Goal: Task Accomplishment & Management: Manage account settings

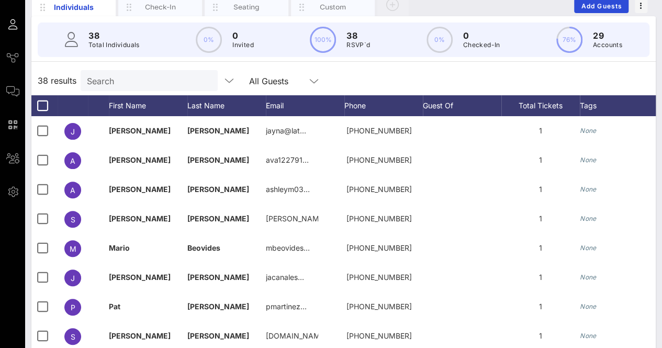
scroll to position [14, 0]
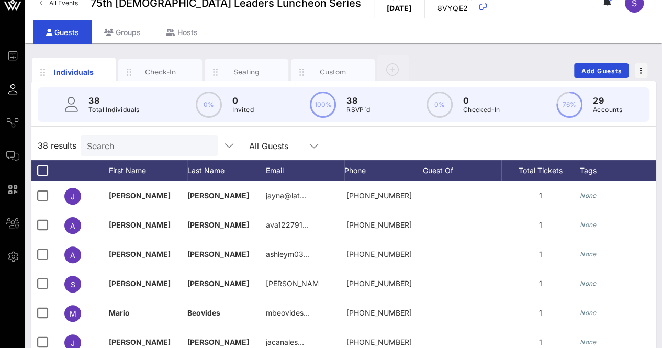
drag, startPoint x: 327, startPoint y: 70, endPoint x: 659, endPoint y: 106, distance: 333.6
click at [327, 70] on div "Custom" at bounding box center [333, 72] width 47 height 10
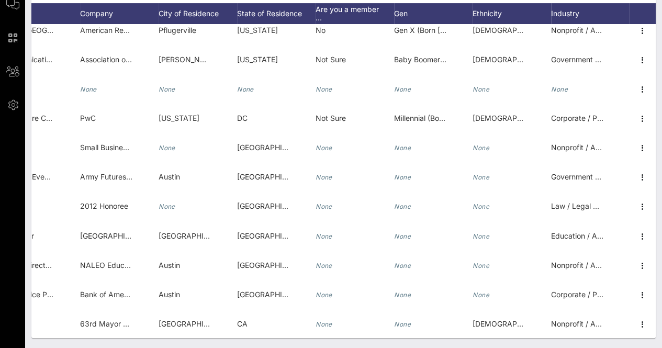
scroll to position [807, 251]
drag, startPoint x: 563, startPoint y: 338, endPoint x: 595, endPoint y: 338, distance: 32.4
click at [595, 338] on div "Individuals Check-In Seating Custom Add Guests 38 Total Individuals 38 results …" at bounding box center [343, 120] width 637 height 457
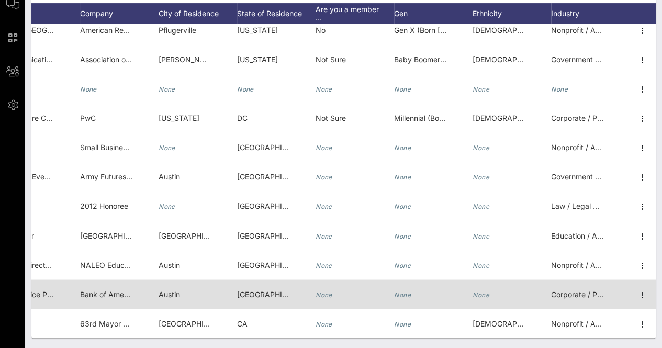
click at [480, 290] on icon "None" at bounding box center [480, 294] width 17 height 8
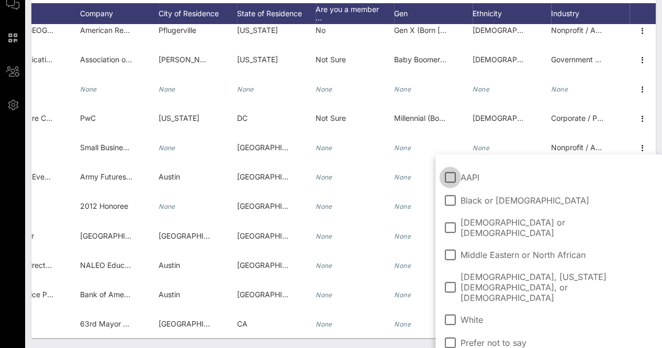
click at [490, 220] on span "[DEMOGRAPHIC_DATA] or [DEMOGRAPHIC_DATA]" at bounding box center [556, 227] width 193 height 21
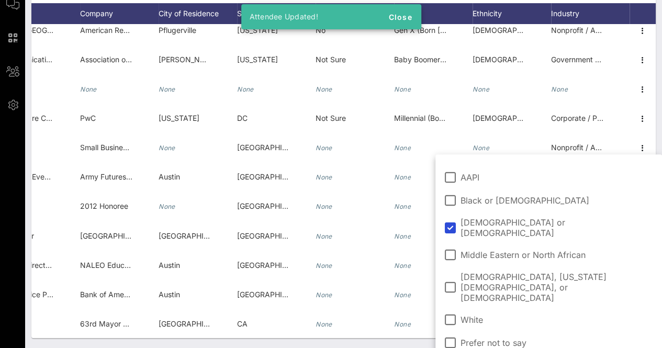
click at [336, 343] on div "Individuals Check-In Seating Custom Add Guests 38 Total Individuals 38 results …" at bounding box center [343, 120] width 637 height 457
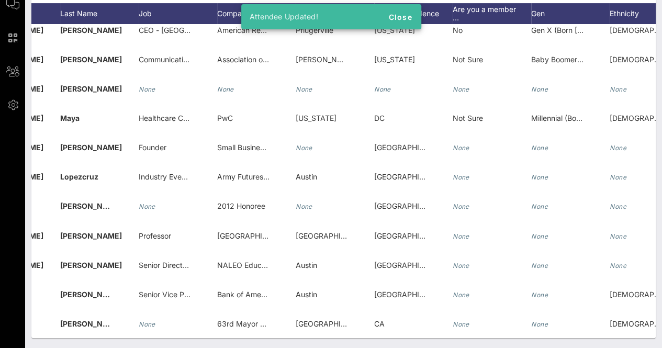
scroll to position [0, 0]
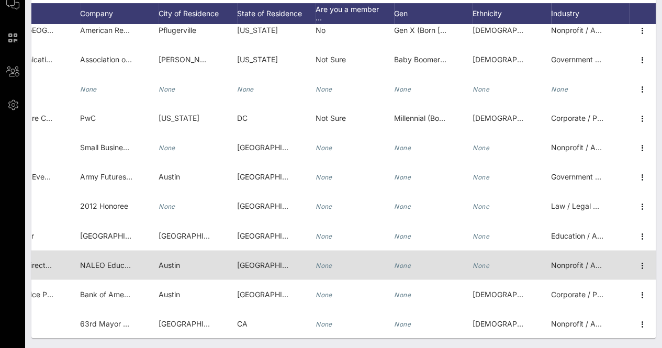
click at [473, 261] on icon "None" at bounding box center [480, 265] width 17 height 8
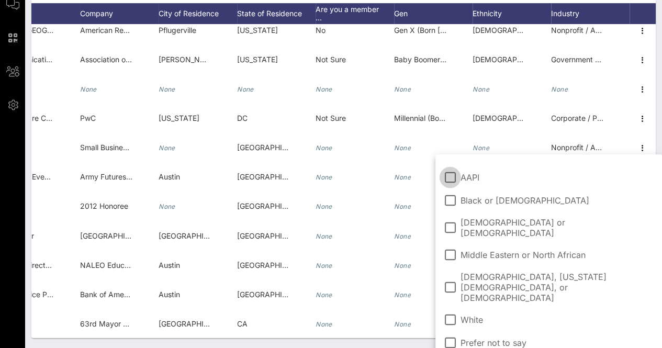
click at [490, 219] on span "[DEMOGRAPHIC_DATA] or [DEMOGRAPHIC_DATA]" at bounding box center [556, 227] width 193 height 21
click at [349, 341] on div "Individuals Check-In Seating Custom Add Guests 38 Total Individuals 38 results …" at bounding box center [343, 120] width 637 height 457
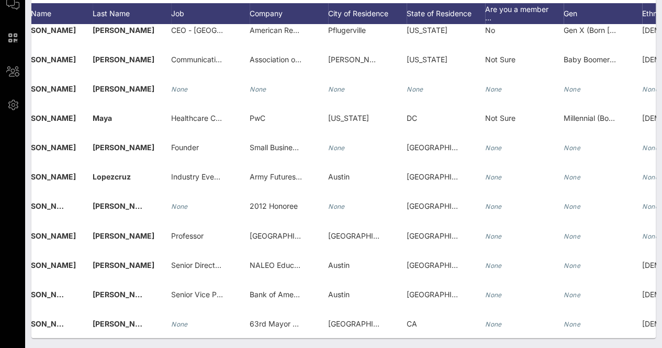
scroll to position [0, 85]
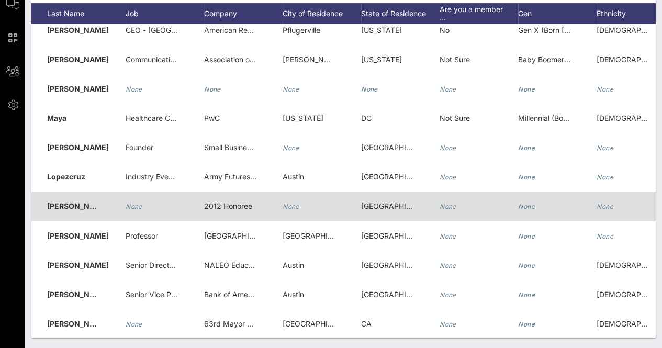
click at [527, 202] on icon "None" at bounding box center [526, 206] width 17 height 8
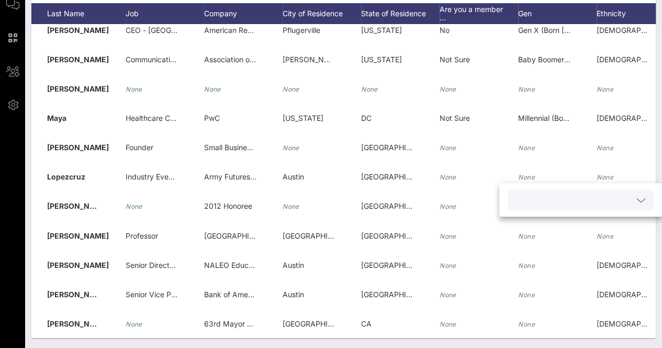
click at [545, 197] on input "text" at bounding box center [572, 200] width 117 height 14
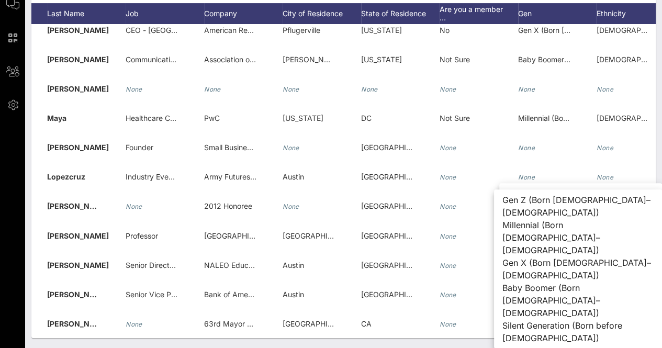
click at [433, 340] on div "Individuals Check-In Seating Custom Add Guests 38 Total Individuals 38 results …" at bounding box center [343, 120] width 637 height 457
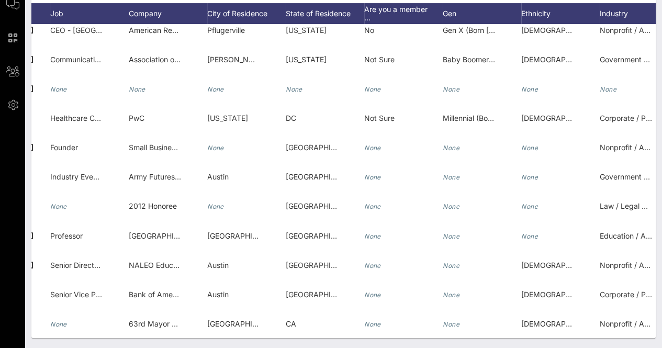
scroll to position [0, 197]
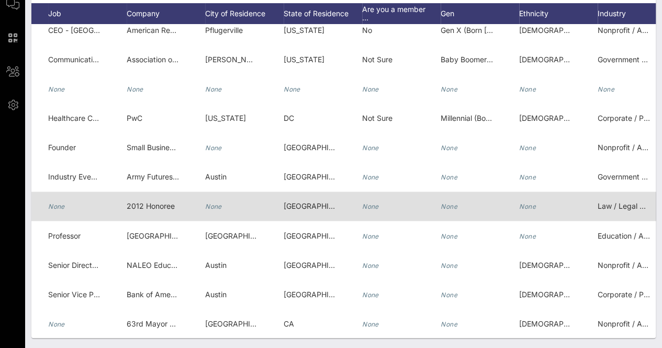
click at [538, 200] on div "None" at bounding box center [558, 211] width 78 height 41
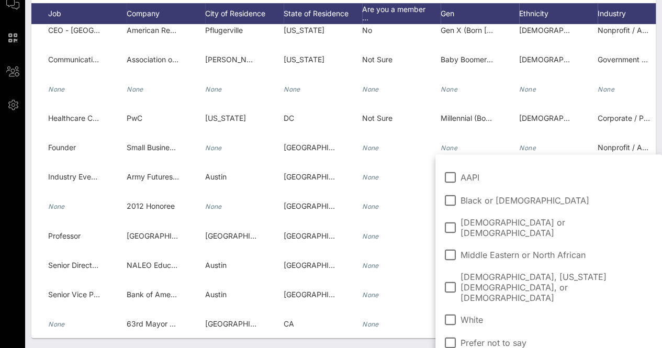
click at [495, 221] on span "[DEMOGRAPHIC_DATA] or [DEMOGRAPHIC_DATA]" at bounding box center [556, 227] width 193 height 21
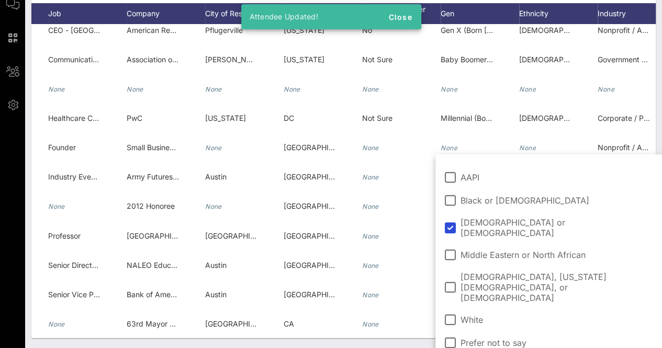
click at [326, 345] on div "Individuals Check-In Seating Custom Add Guests 38 Total Individuals 38 results …" at bounding box center [343, 120] width 637 height 457
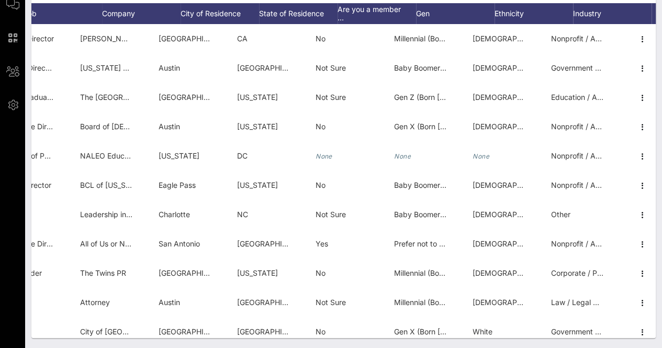
scroll to position [0, 243]
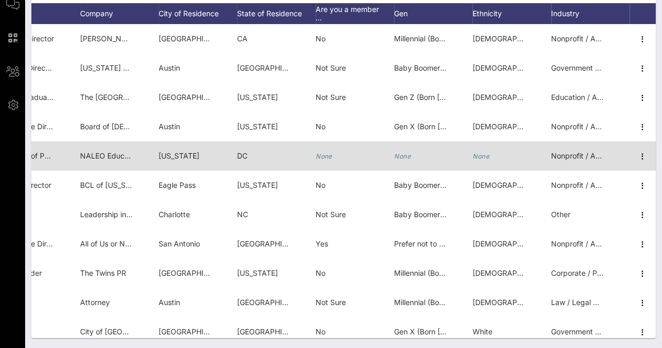
click at [479, 154] on icon "None" at bounding box center [480, 156] width 17 height 8
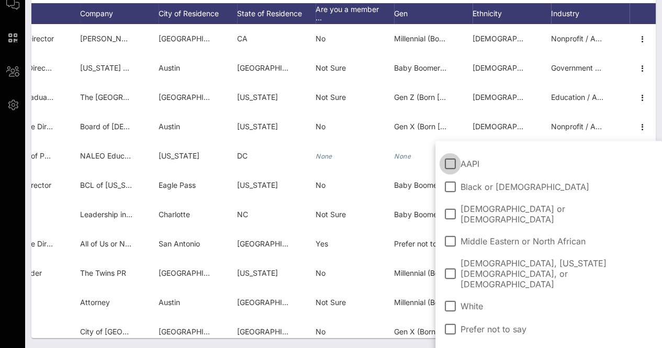
click at [484, 207] on span "[DEMOGRAPHIC_DATA] or [DEMOGRAPHIC_DATA]" at bounding box center [556, 213] width 193 height 21
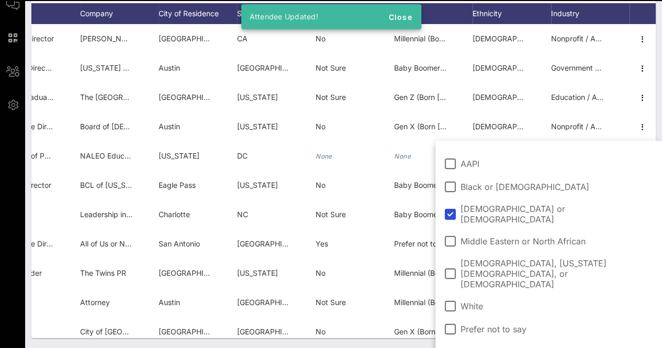
click at [404, 344] on div "Individuals Check-In Seating Custom Add Guests 38 Total Individuals 38 results …" at bounding box center [343, 120] width 637 height 457
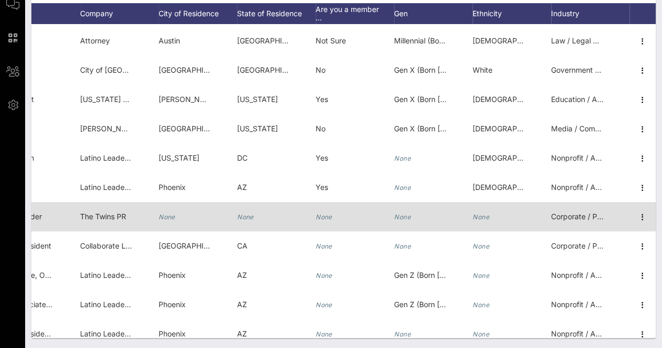
click at [483, 214] on div "None" at bounding box center [511, 222] width 78 height 41
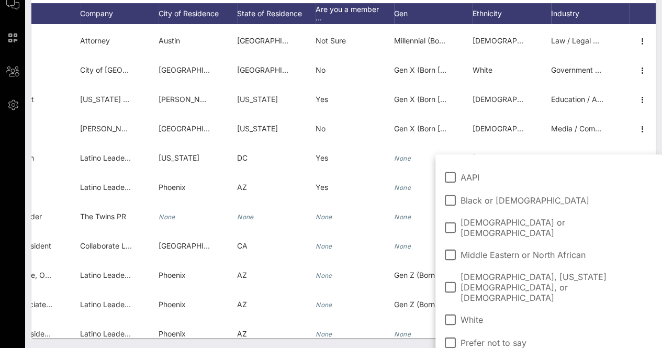
drag, startPoint x: 500, startPoint y: 219, endPoint x: 485, endPoint y: 238, distance: 23.9
click at [501, 219] on span "[DEMOGRAPHIC_DATA] or [DEMOGRAPHIC_DATA]" at bounding box center [556, 227] width 193 height 21
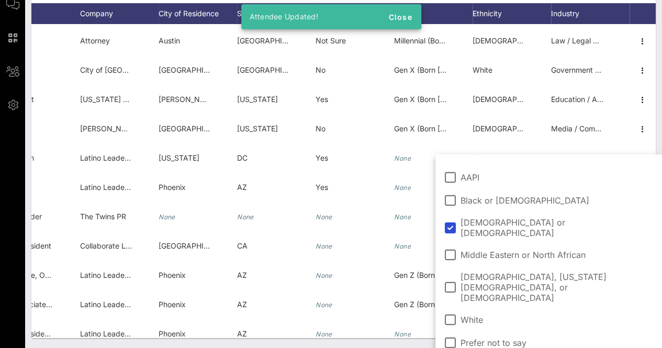
click at [380, 346] on div "Individuals Check-In Seating Custom Add Guests 38 Total Individuals 38 results …" at bounding box center [343, 120] width 637 height 457
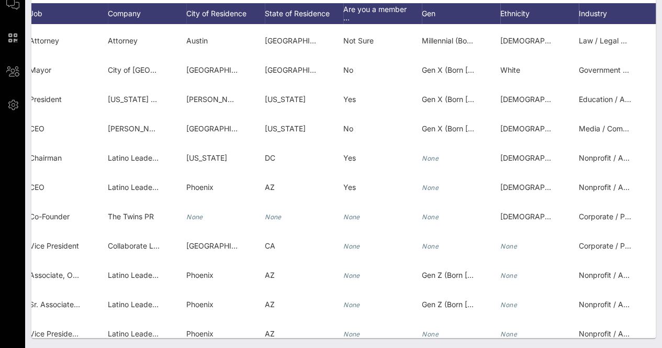
scroll to position [262, 251]
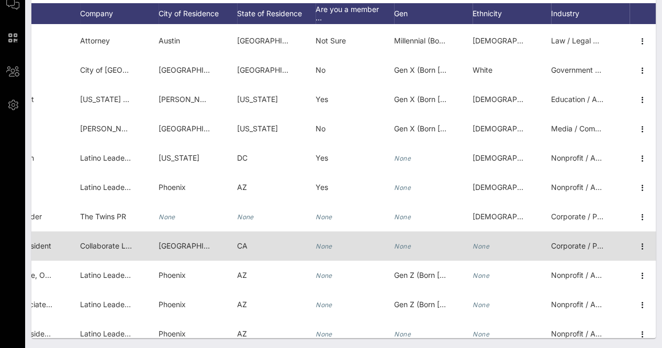
click at [480, 246] on icon "None" at bounding box center [480, 246] width 17 height 8
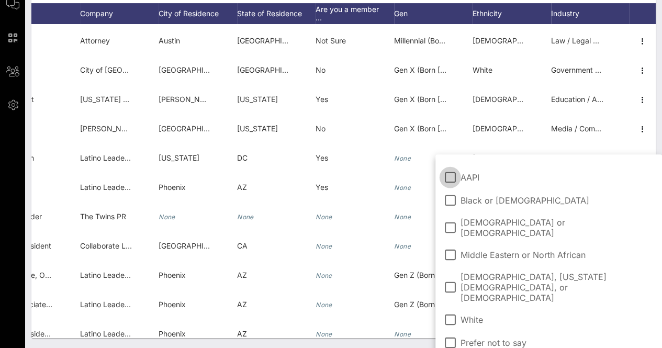
click at [495, 222] on span "[DEMOGRAPHIC_DATA] or [DEMOGRAPHIC_DATA]" at bounding box center [556, 227] width 193 height 21
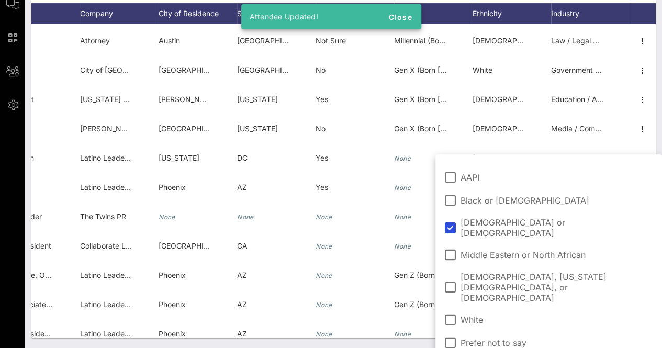
click at [388, 341] on div "Individuals Check-In Seating Custom Add Guests 38 Total Individuals 38 results …" at bounding box center [343, 120] width 637 height 457
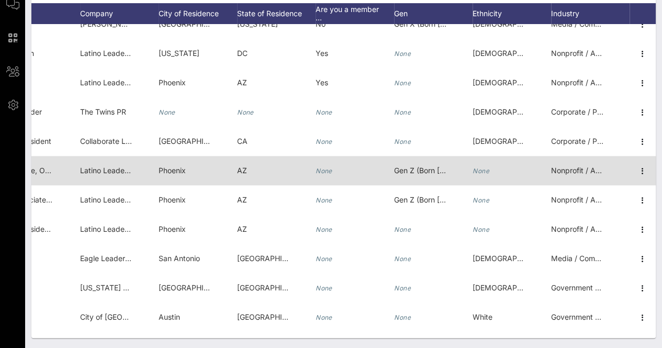
click at [478, 167] on icon "None" at bounding box center [480, 171] width 17 height 8
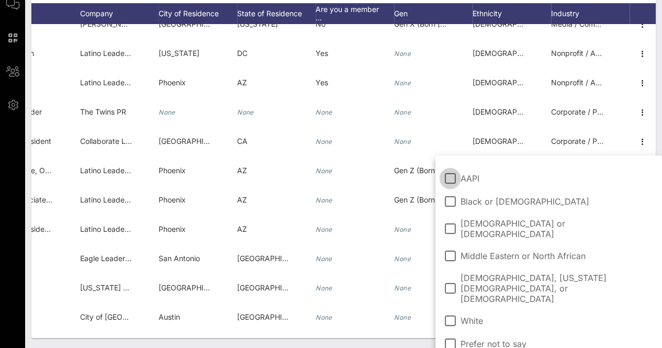
click at [471, 228] on span "[DEMOGRAPHIC_DATA] or [DEMOGRAPHIC_DATA]" at bounding box center [556, 228] width 193 height 21
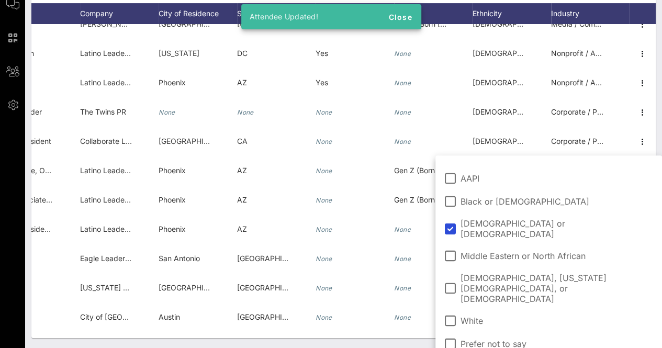
click at [408, 340] on div "Individuals Check-In Seating Custom Add Guests 38 Total Individuals 38 results …" at bounding box center [343, 120] width 637 height 457
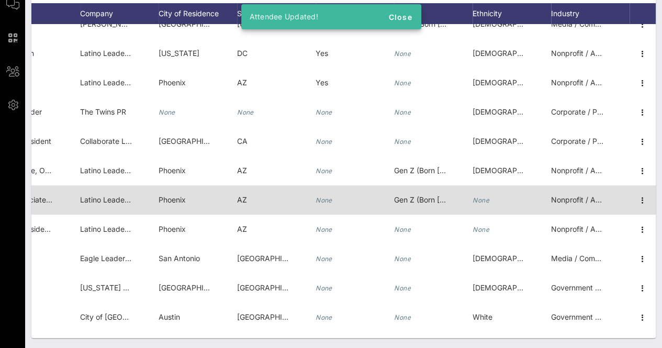
click at [475, 203] on icon "None" at bounding box center [480, 200] width 17 height 8
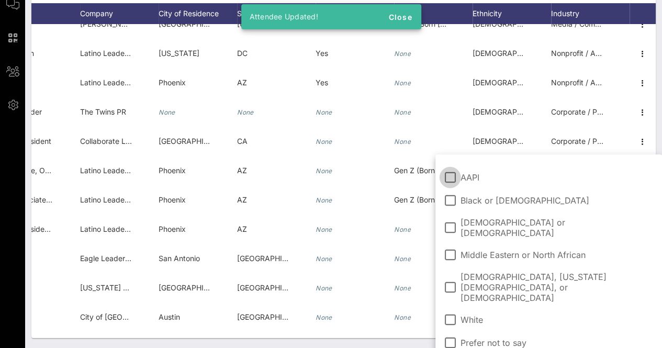
click at [479, 218] on span "[DEMOGRAPHIC_DATA] or [DEMOGRAPHIC_DATA]" at bounding box center [556, 227] width 193 height 21
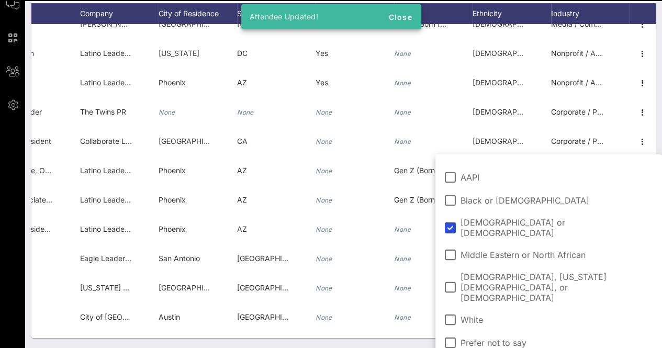
click at [404, 344] on div "Individuals Check-In Seating Custom Add Guests 38 Total Individuals 38 results …" at bounding box center [343, 120] width 637 height 457
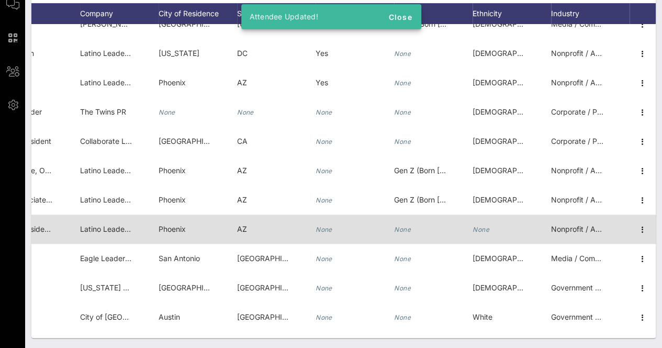
click at [482, 230] on div "None" at bounding box center [511, 234] width 78 height 41
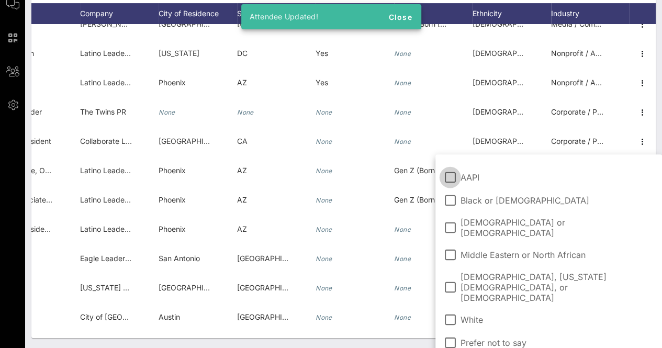
click at [491, 218] on span "[DEMOGRAPHIC_DATA] or [DEMOGRAPHIC_DATA]" at bounding box center [556, 227] width 193 height 21
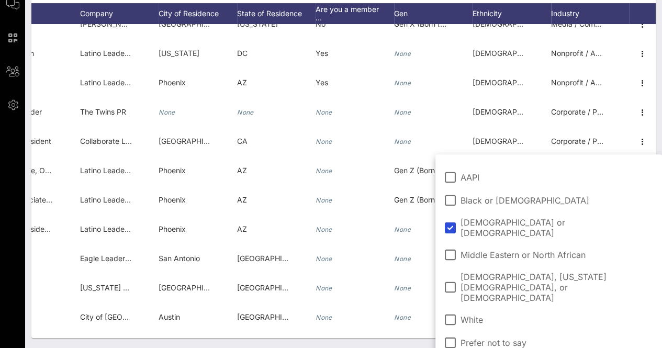
click at [414, 340] on div "Individuals Check-In Seating Custom Add Guests 38 Total Individuals 38 results …" at bounding box center [343, 120] width 637 height 457
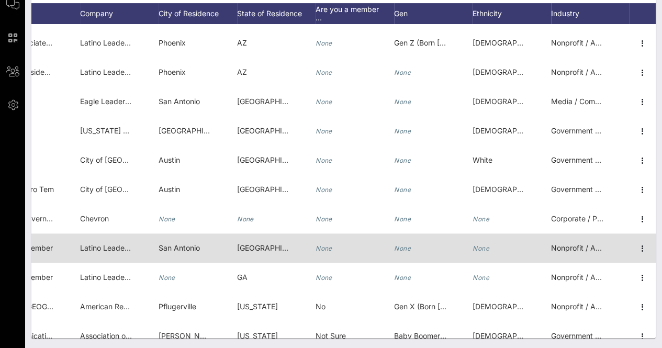
click at [479, 245] on icon "None" at bounding box center [480, 248] width 17 height 8
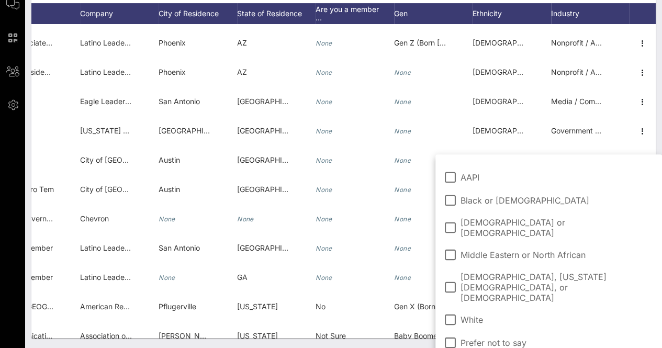
click at [484, 223] on span "[DEMOGRAPHIC_DATA] or [DEMOGRAPHIC_DATA]" at bounding box center [556, 227] width 193 height 21
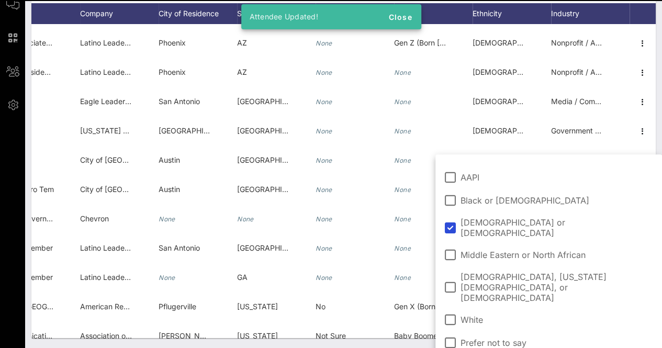
click at [396, 342] on div "Individuals Check-In Seating Custom Add Guests 38 Total Individuals 38 results …" at bounding box center [343, 120] width 637 height 457
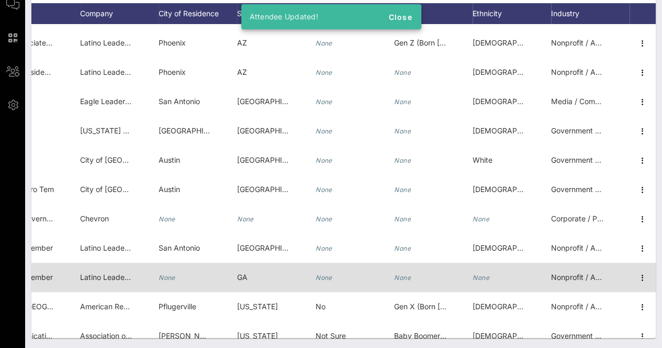
click at [480, 276] on icon "None" at bounding box center [480, 278] width 17 height 8
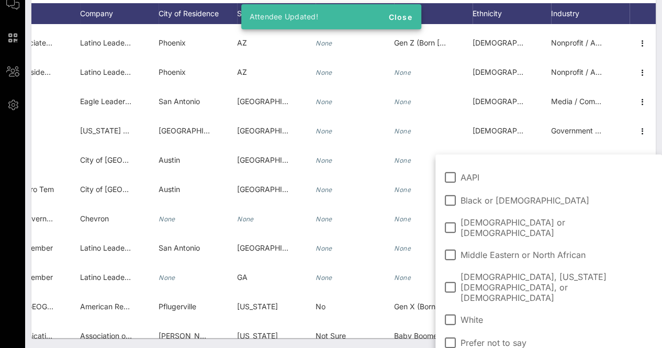
click at [494, 222] on span "[DEMOGRAPHIC_DATA] or [DEMOGRAPHIC_DATA]" at bounding box center [556, 227] width 193 height 21
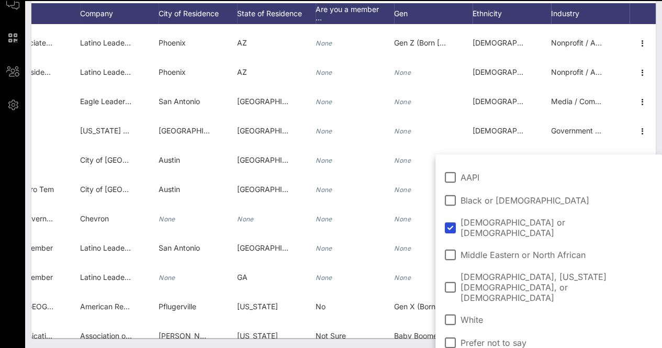
click at [417, 341] on div "Individuals Check-In Seating Custom Add Guests 38 Total Individuals 38 results …" at bounding box center [343, 120] width 637 height 457
